Goal: Task Accomplishment & Management: Use online tool/utility

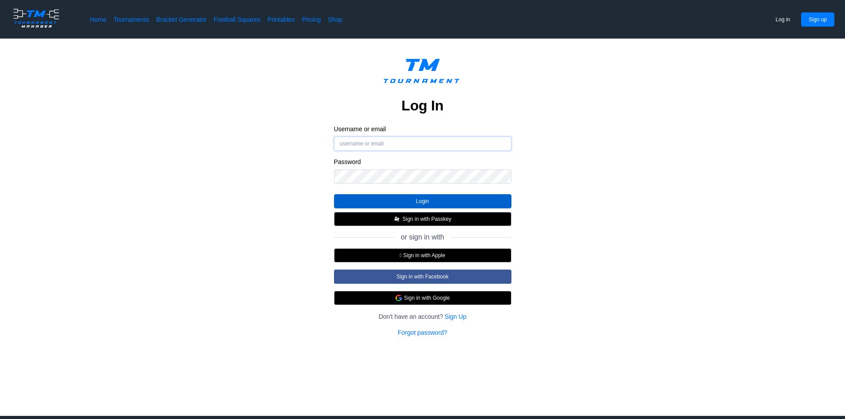
type input "EDP445"
click at [478, 200] on button "Login" at bounding box center [422, 201] width 177 height 14
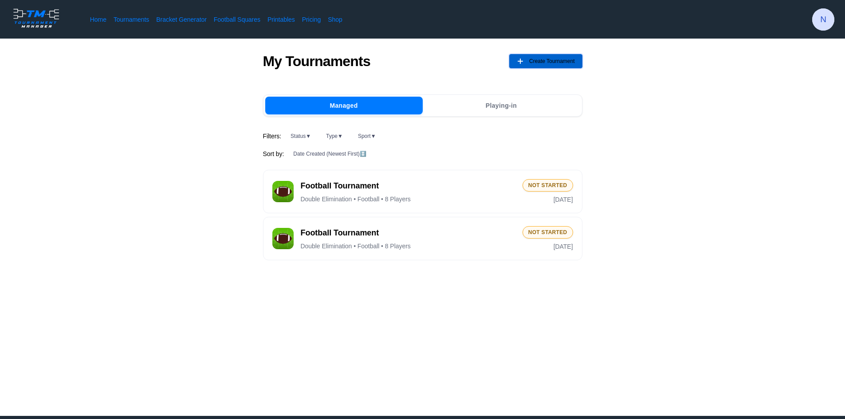
click at [548, 66] on span "Create Tournament" at bounding box center [552, 61] width 46 height 14
